Goal: Task Accomplishment & Management: Use online tool/utility

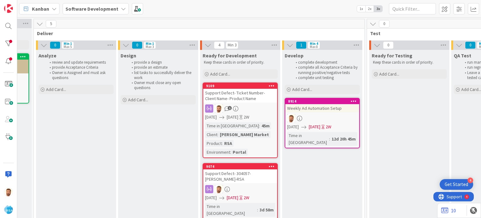
scroll to position [0, 657]
click at [235, 98] on div "Support Defect- Ticket Number- Client Name- Product Name" at bounding box center [241, 96] width 74 height 14
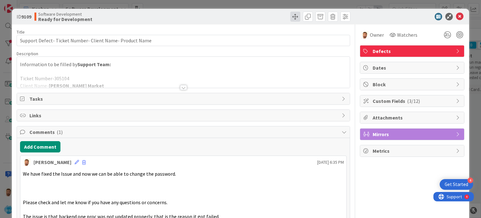
click at [291, 19] on span at bounding box center [296, 17] width 10 height 10
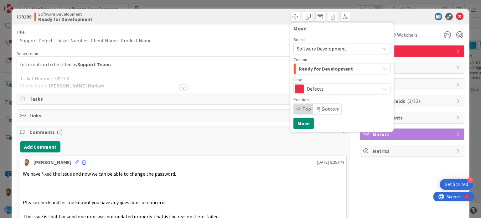
click at [304, 69] on span "Ready for Development" at bounding box center [326, 69] width 54 height 8
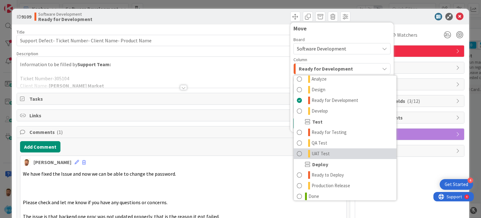
scroll to position [144, 0]
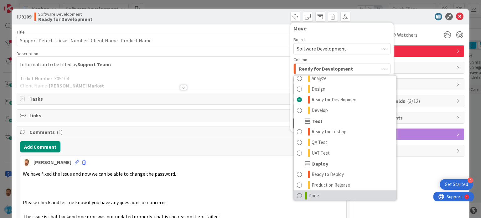
click at [312, 192] on span "Done" at bounding box center [314, 196] width 11 height 8
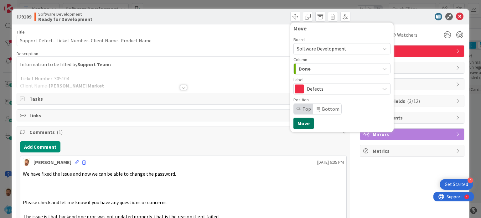
click at [298, 119] on button "Move" at bounding box center [304, 123] width 20 height 11
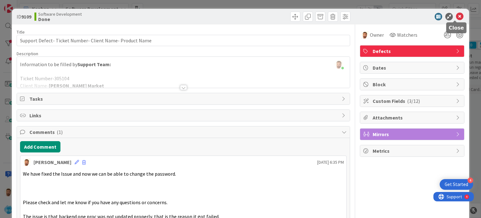
click at [456, 17] on icon at bounding box center [460, 17] width 8 height 8
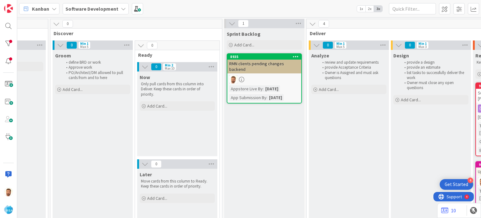
scroll to position [0, 339]
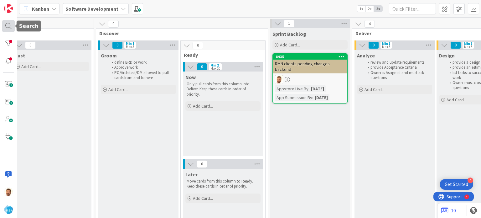
click at [3, 25] on div at bounding box center [8, 26] width 13 height 13
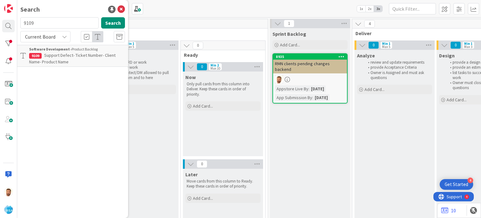
click at [44, 25] on input "9109" at bounding box center [59, 22] width 78 height 11
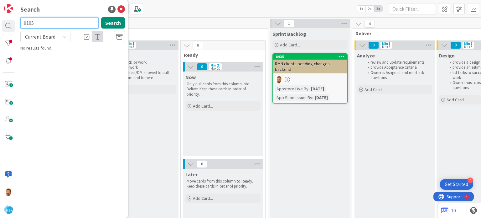
click at [48, 25] on input "9105" at bounding box center [59, 22] width 78 height 11
type input "9105"
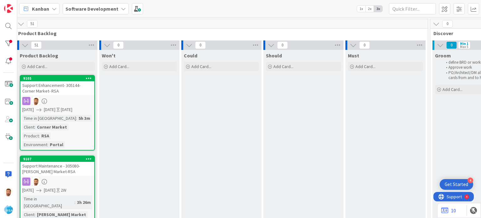
scroll to position [0, 0]
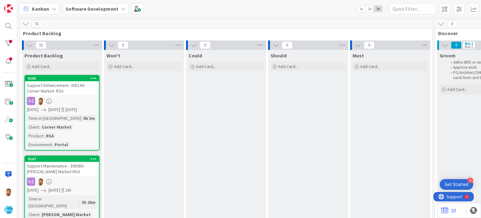
click at [56, 87] on div "Support Enhancement- 305144- Corner Market- RSA" at bounding box center [62, 88] width 74 height 14
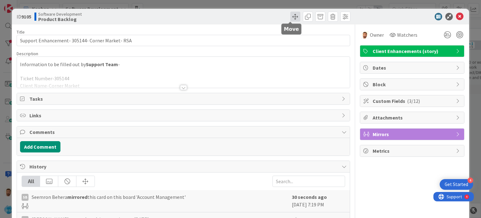
click at [291, 21] on span at bounding box center [296, 17] width 10 height 10
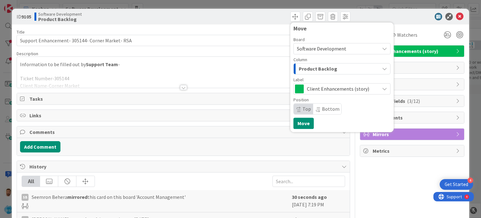
click at [303, 64] on div "Product Backlog" at bounding box center [338, 69] width 82 height 10
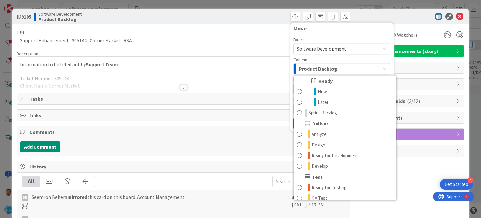
scroll to position [90, 0]
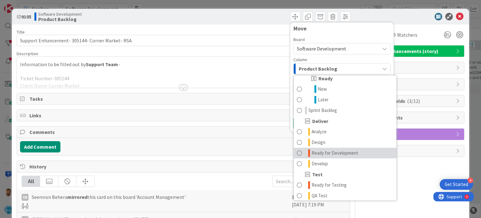
click at [322, 155] on span "Ready for Development" at bounding box center [335, 153] width 47 height 8
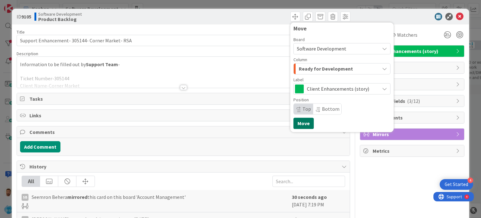
click at [300, 124] on button "Move" at bounding box center [304, 123] width 20 height 11
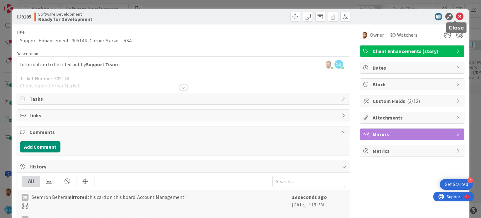
click at [456, 19] on icon at bounding box center [460, 17] width 8 height 8
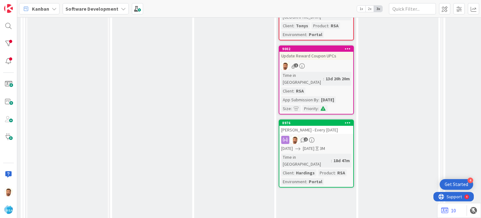
scroll to position [188, 582]
click at [321, 125] on div "[PERSON_NAME] - Every [DATE]" at bounding box center [317, 129] width 74 height 8
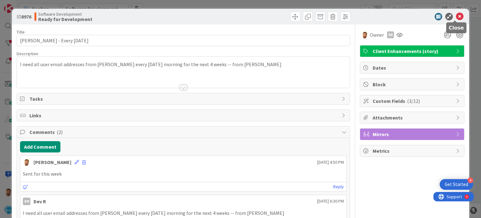
click at [456, 18] on icon at bounding box center [460, 17] width 8 height 8
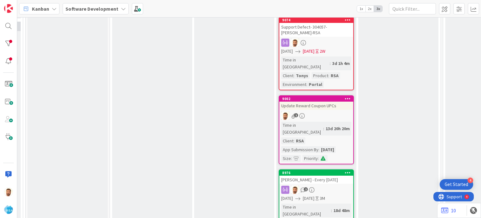
click at [318, 102] on div "Update Reward Coupon UPCs" at bounding box center [317, 106] width 74 height 8
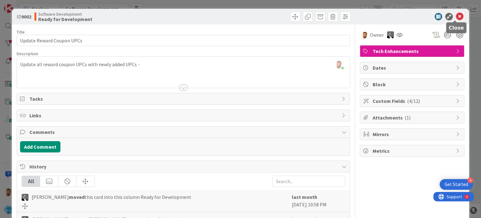
click at [456, 19] on icon at bounding box center [460, 17] width 8 height 8
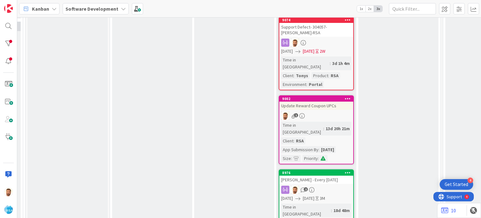
click at [305, 102] on div "Update Reward Coupon UPCs" at bounding box center [317, 106] width 74 height 8
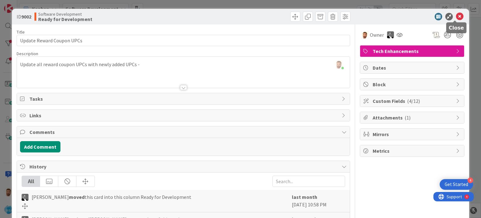
click at [456, 17] on icon at bounding box center [460, 17] width 8 height 8
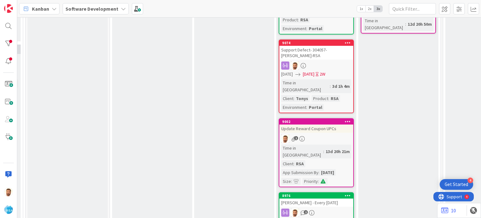
scroll to position [114, 582]
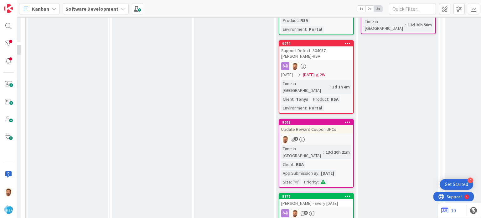
click at [313, 52] on div "Support Defect- 304057- [PERSON_NAME]-RSA" at bounding box center [317, 53] width 74 height 14
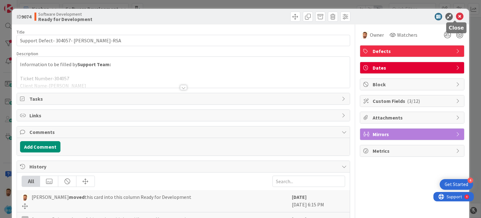
click at [456, 17] on icon at bounding box center [460, 17] width 8 height 8
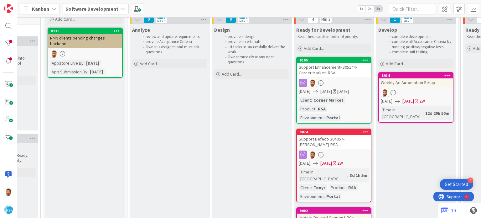
scroll to position [25, 564]
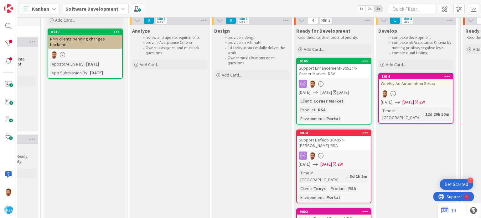
click at [322, 69] on div "Support Enhancement- 305144- Corner Market- RSA" at bounding box center [334, 71] width 74 height 14
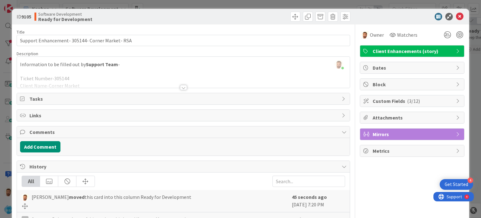
click at [61, 144] on div "Add Comment" at bounding box center [183, 146] width 327 height 11
click at [45, 148] on button "Add Comment" at bounding box center [40, 146] width 40 height 11
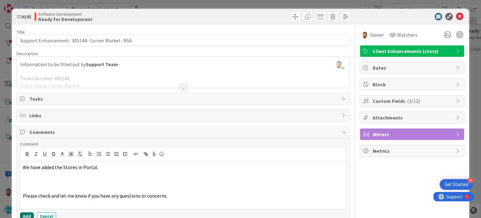
click at [29, 216] on button "Add" at bounding box center [27, 216] width 14 height 8
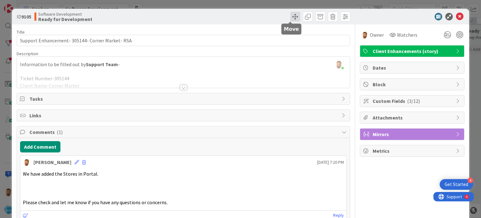
click at [291, 19] on span at bounding box center [296, 17] width 10 height 10
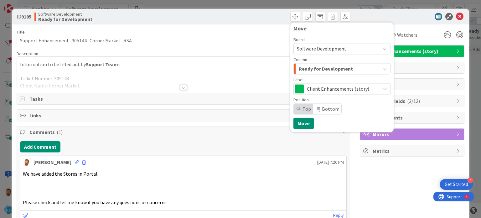
click at [311, 69] on span "Ready for Development" at bounding box center [326, 69] width 54 height 8
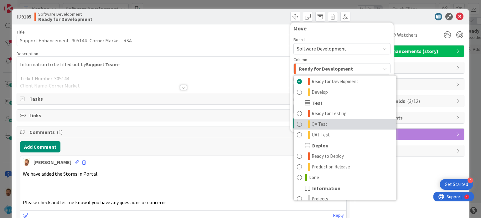
scroll to position [162, 0]
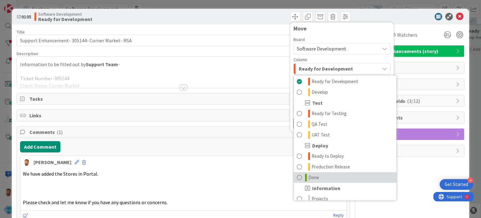
click at [309, 179] on span "Done" at bounding box center [314, 178] width 11 height 8
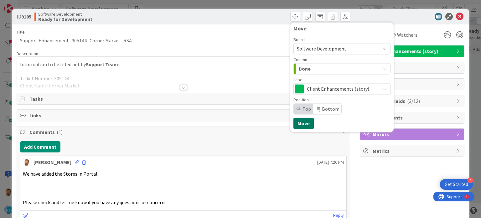
click at [300, 123] on button "Move" at bounding box center [304, 123] width 20 height 11
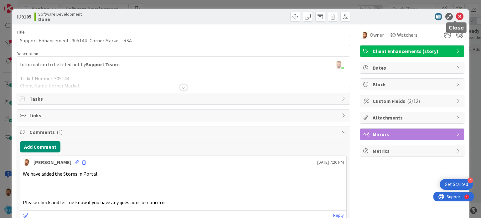
click at [456, 18] on icon at bounding box center [460, 17] width 8 height 8
